Goal: Task Accomplishment & Management: Manage account settings

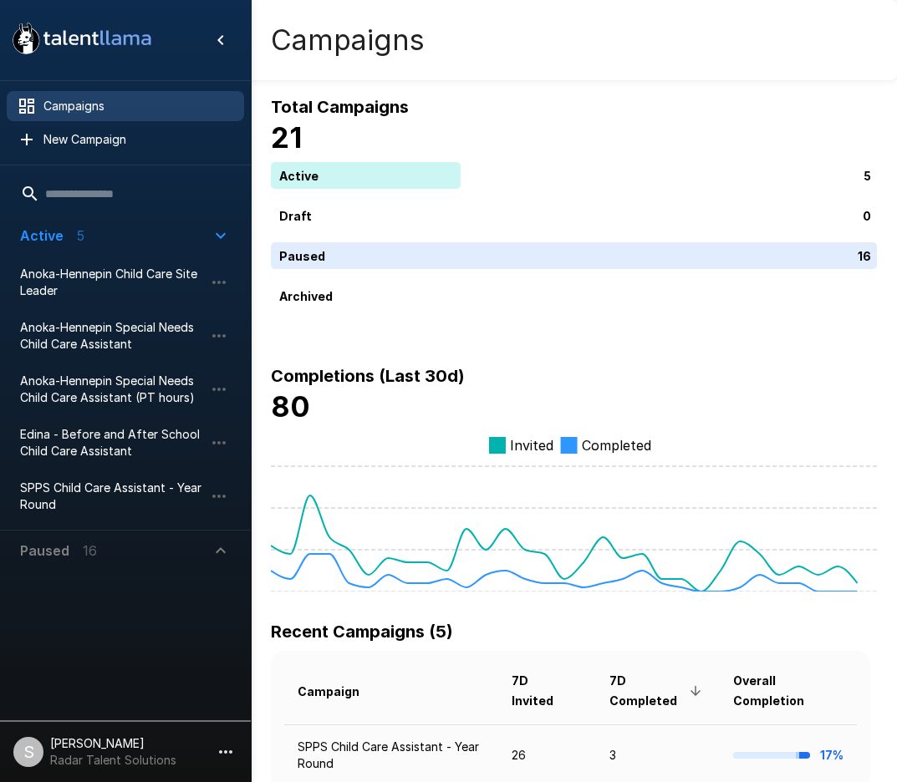
click at [548, 314] on div "Total Campaigns 21 Active 5 Draft 0 Paused 16 Archived Completions (Last 30d) 8…" at bounding box center [574, 343] width 606 height 498
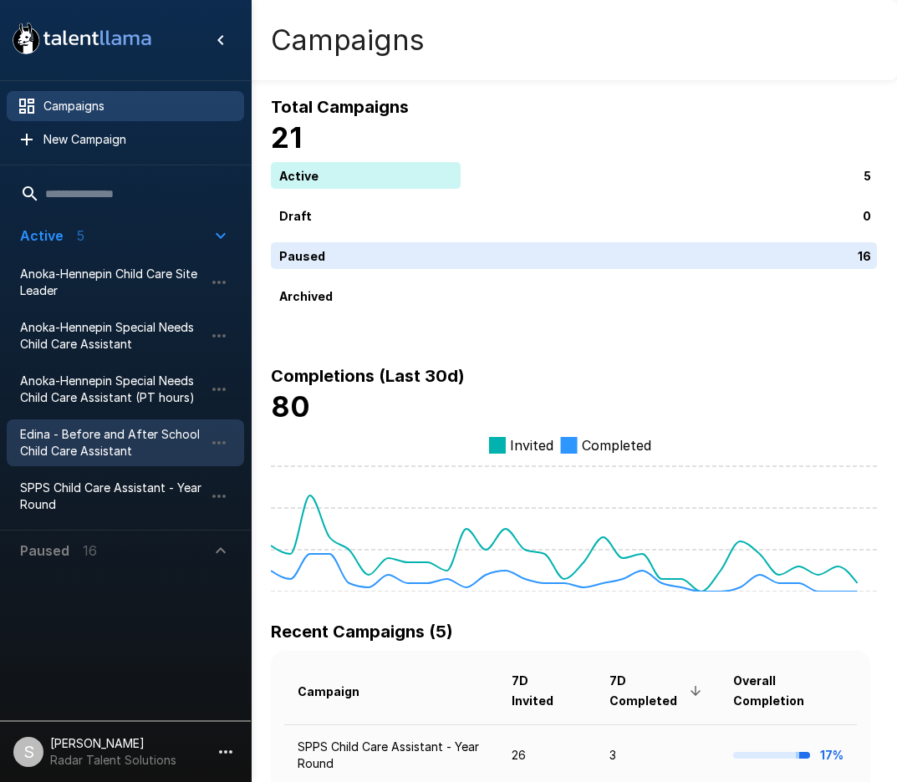
click at [72, 439] on span "Edina - Before and After School Child Care Assistant" at bounding box center [112, 442] width 184 height 33
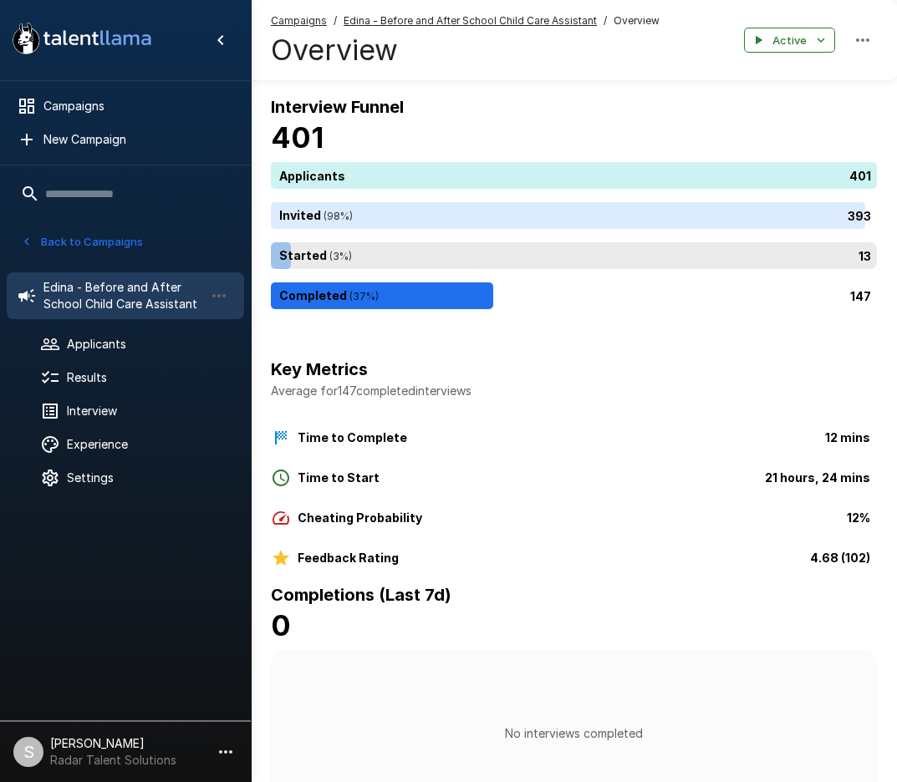
click at [350, 262] on div "13" at bounding box center [577, 255] width 613 height 27
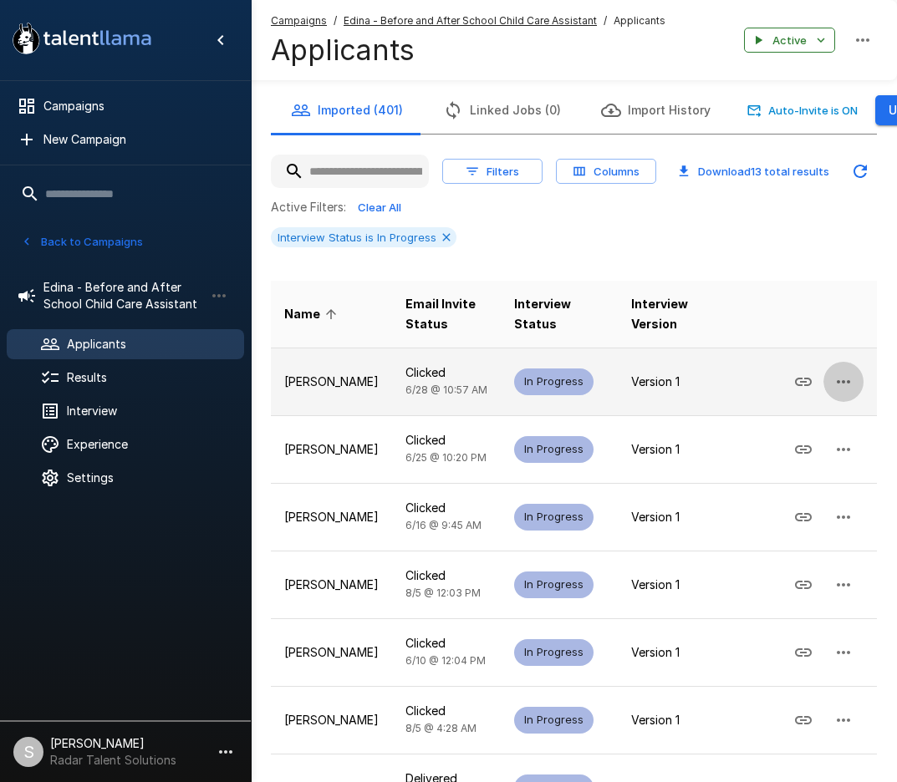
click at [852, 384] on icon "button" at bounding box center [843, 382] width 20 height 20
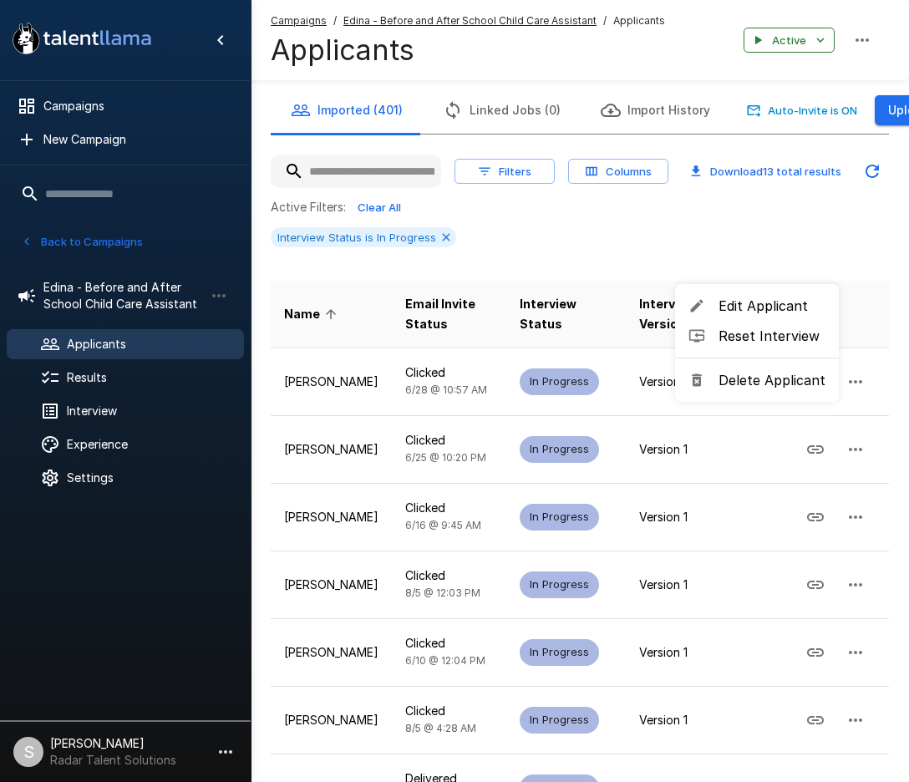
click at [847, 214] on div at bounding box center [454, 391] width 909 height 782
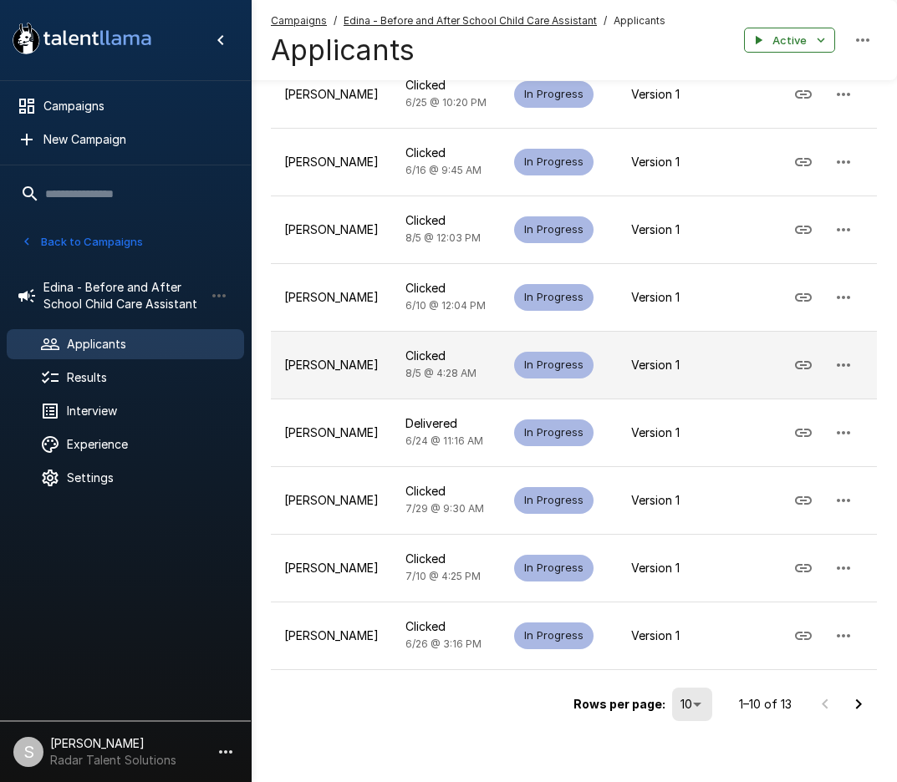
scroll to position [366, 0]
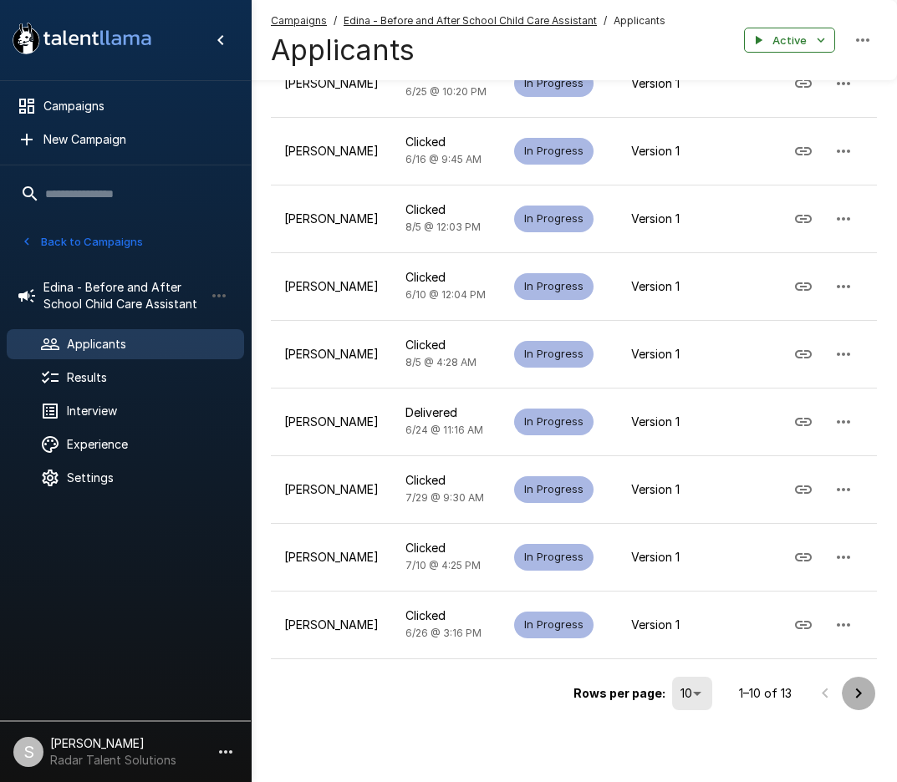
click at [861, 696] on icon "Go to next page" at bounding box center [858, 694] width 20 height 20
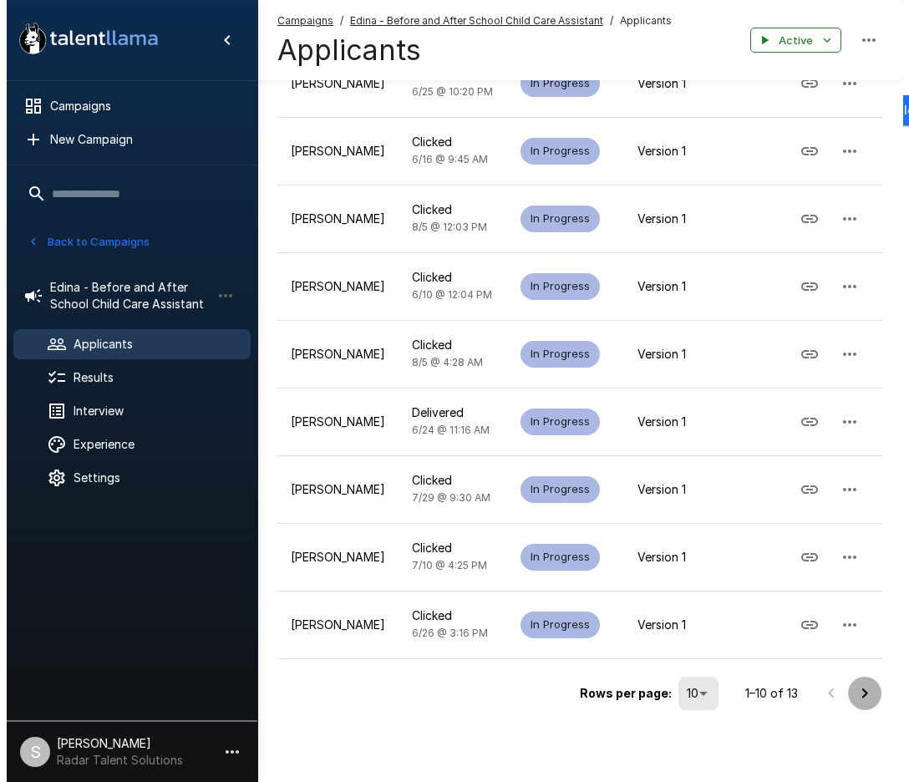
scroll to position [0, 0]
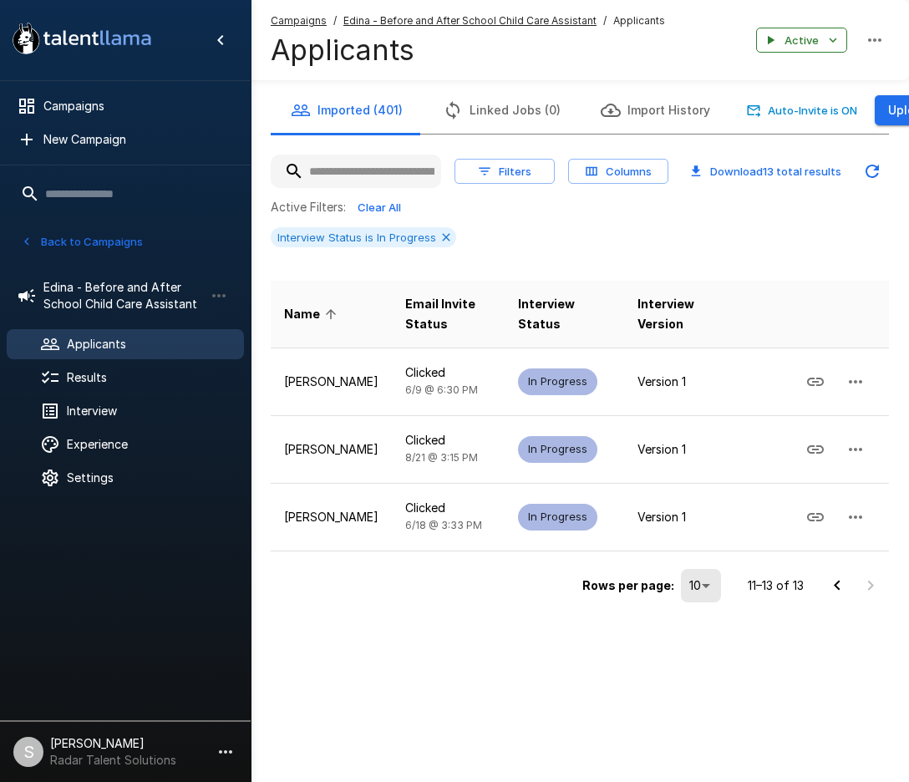
click at [512, 241] on div "Interview Status is In Progress" at bounding box center [580, 237] width 618 height 20
click at [81, 241] on button "Back to Campaigns" at bounding box center [82, 242] width 130 height 26
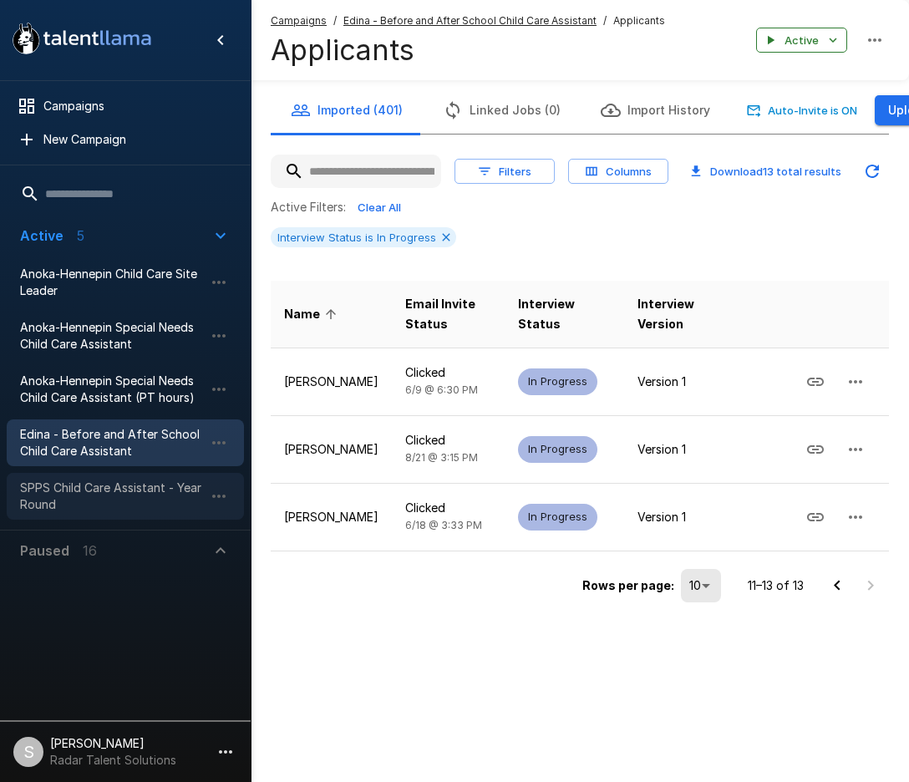
click at [81, 495] on span "SPPS Child Care Assistant - Year Round" at bounding box center [112, 496] width 184 height 33
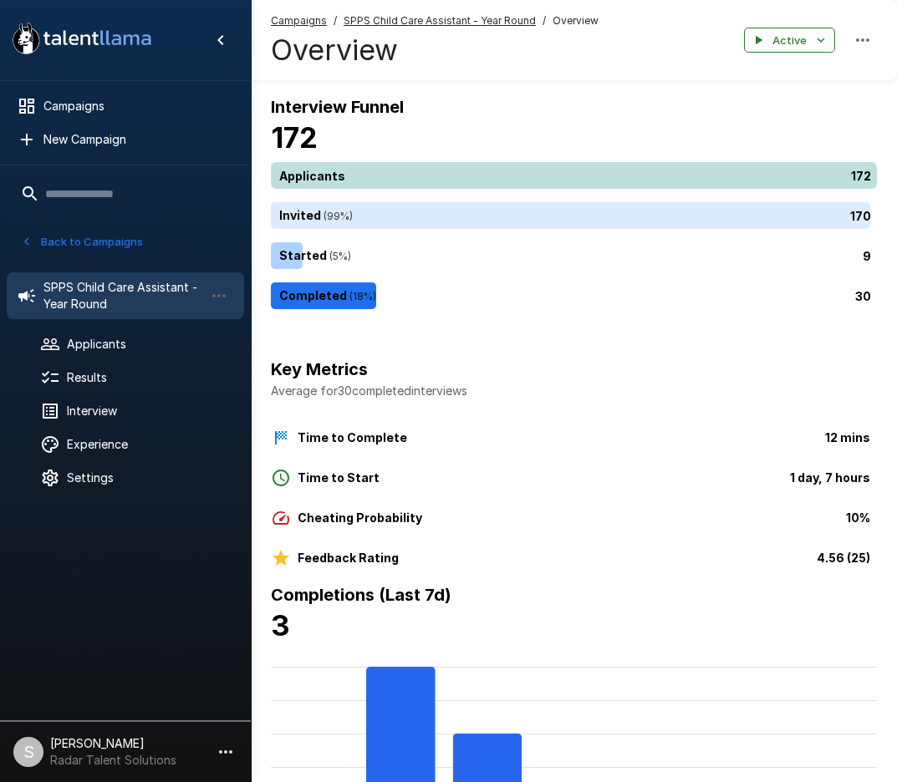
click at [400, 165] on div "172" at bounding box center [577, 175] width 613 height 27
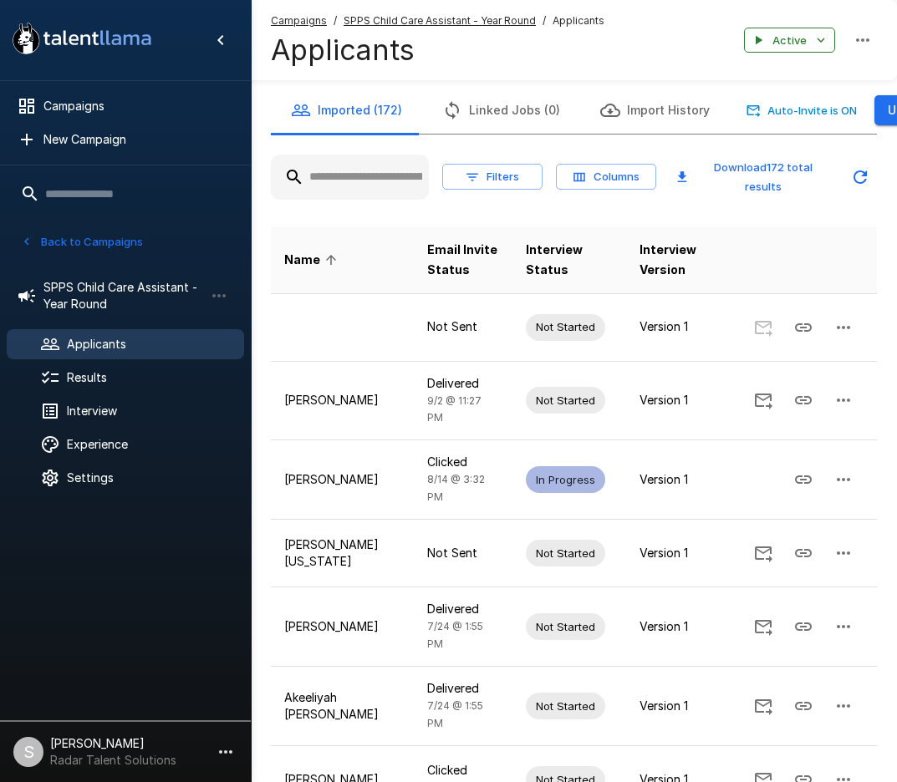
click at [370, 183] on input "text" at bounding box center [350, 177] width 158 height 30
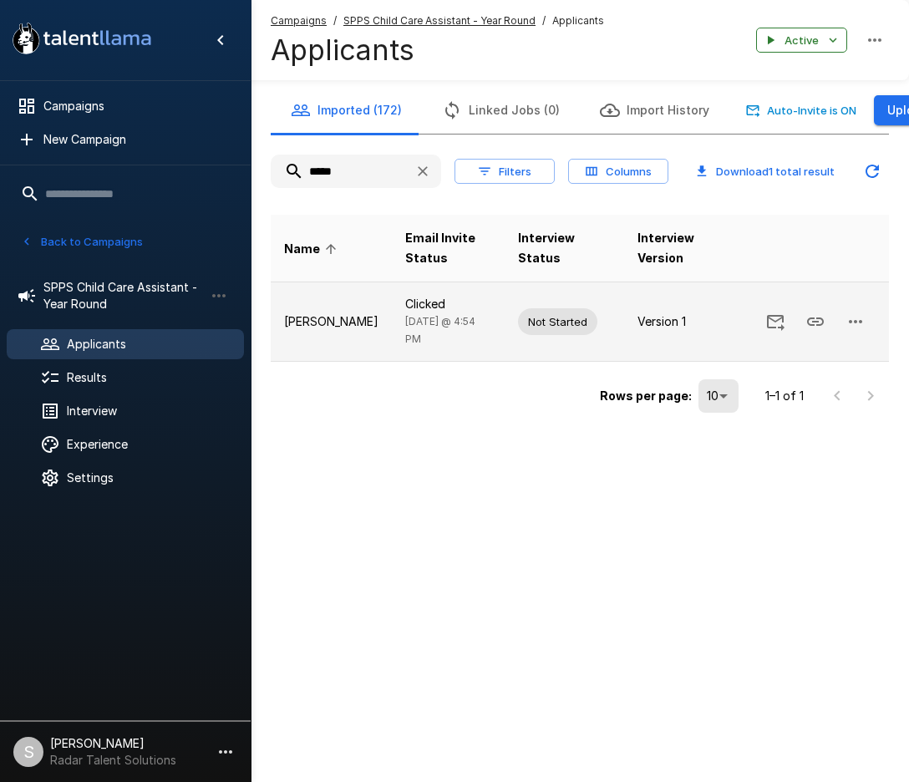
type input "*****"
click at [854, 322] on icon "button" at bounding box center [856, 322] width 20 height 20
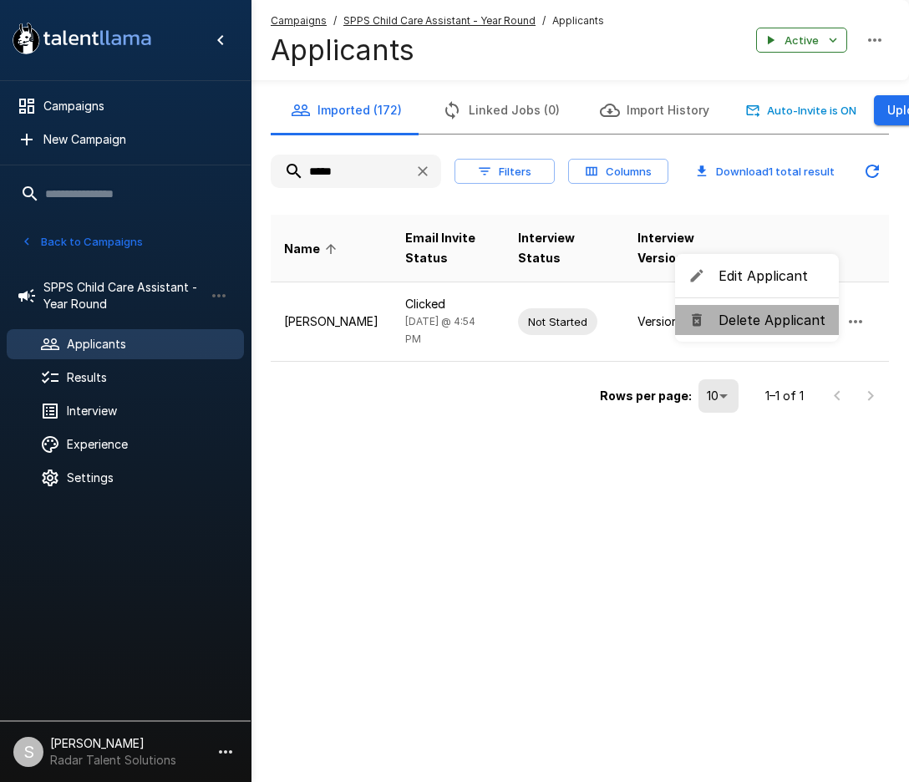
click at [781, 322] on span "Delete Applicant" at bounding box center [772, 320] width 107 height 20
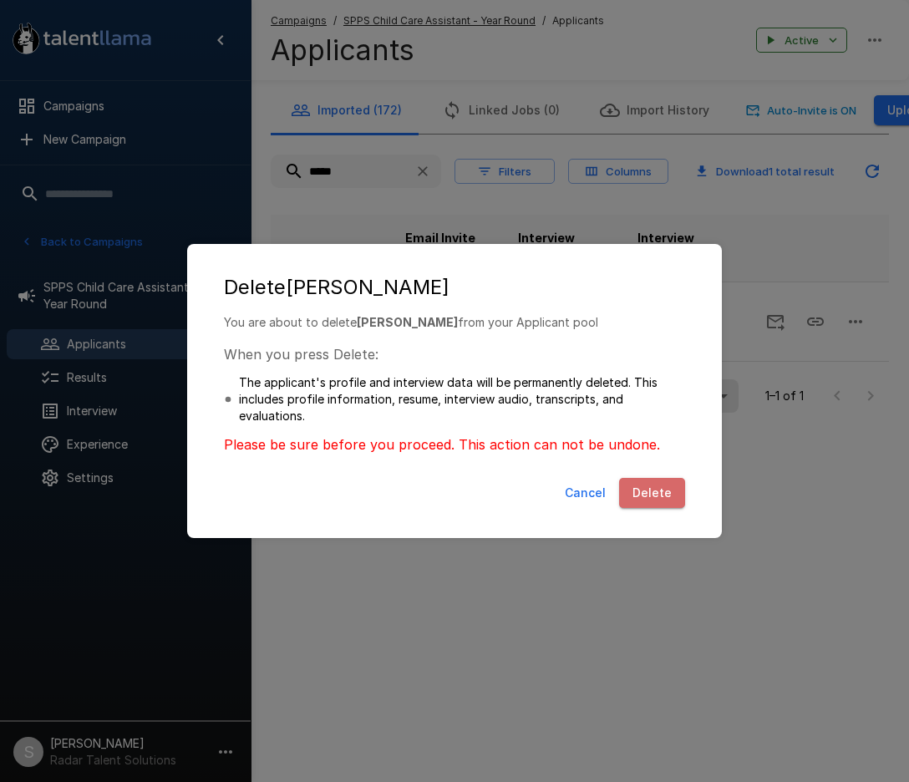
click at [647, 488] on button "Delete" at bounding box center [652, 493] width 66 height 31
